Goal: Information Seeking & Learning: Learn about a topic

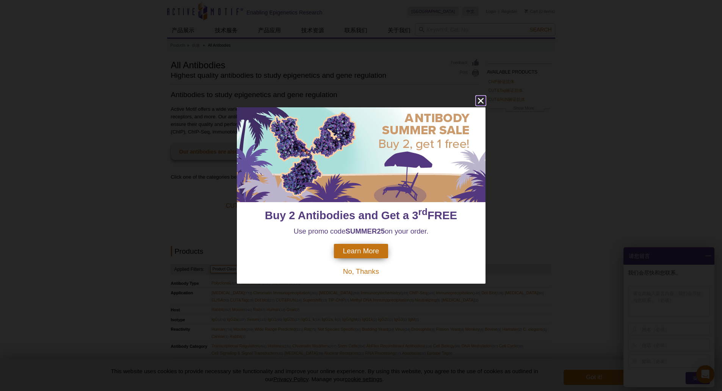
click at [480, 103] on icon "close" at bounding box center [480, 100] width 9 height 9
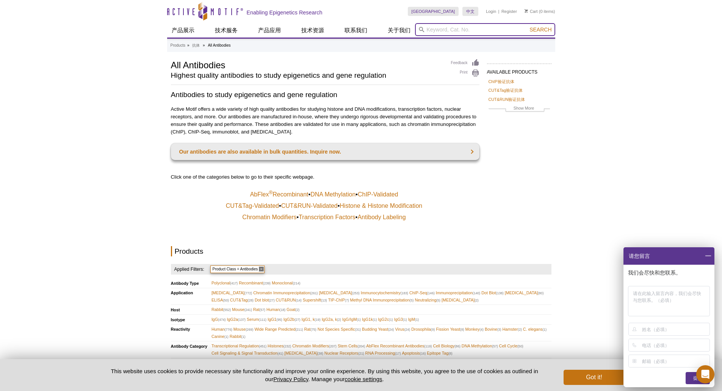
click at [454, 30] on input "search" at bounding box center [485, 29] width 140 height 13
type input "dnmt1"
click at [527, 26] on button "Search" at bounding box center [540, 29] width 27 height 7
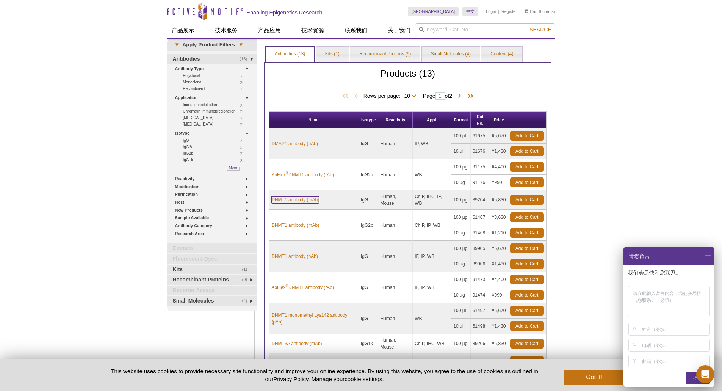
click at [304, 199] on link "DNMT1 antibody (mAb)" at bounding box center [295, 199] width 48 height 7
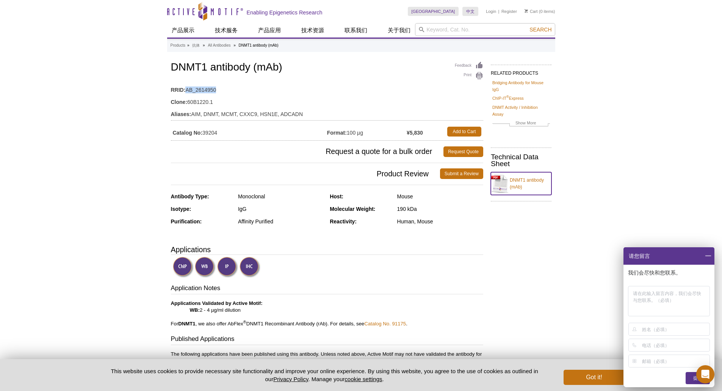
click at [522, 181] on link "DNMT1 antibody (mAb)" at bounding box center [521, 183] width 61 height 23
